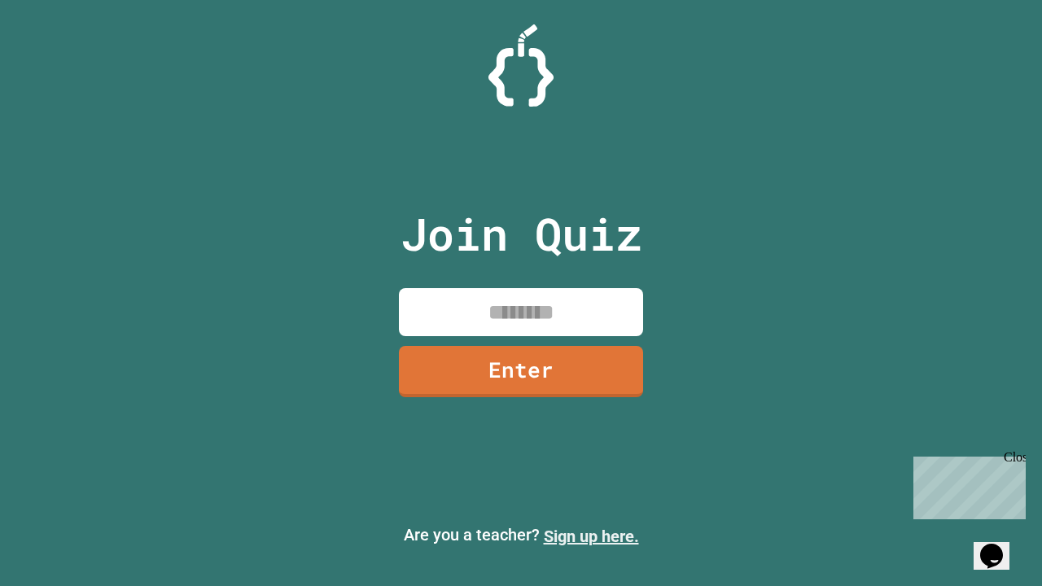
click at [591, 536] on link "Sign up here." at bounding box center [591, 537] width 95 height 20
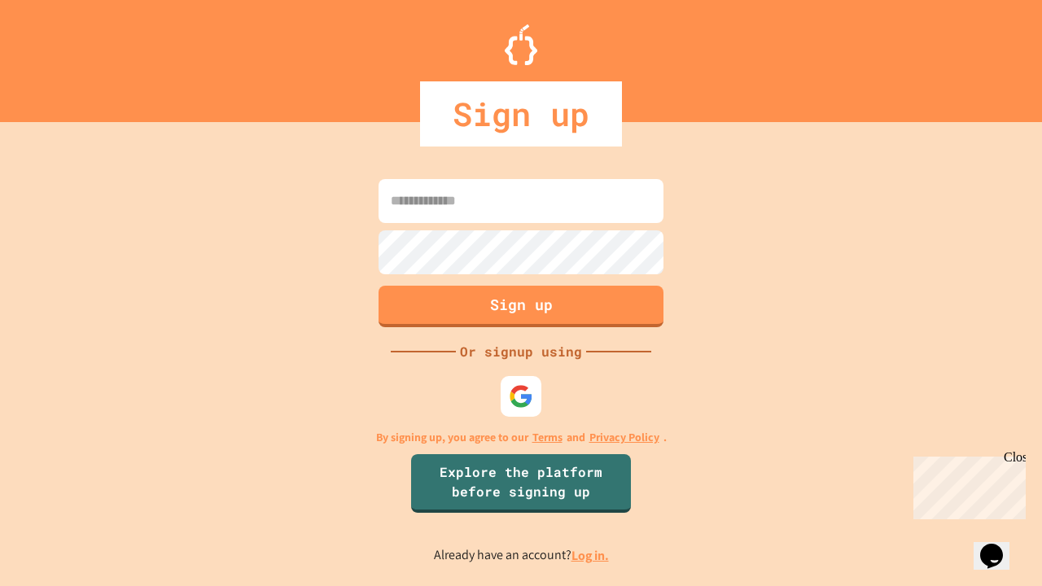
click at [591, 555] on link "Log in." at bounding box center [589, 555] width 37 height 17
